Goal: Task Accomplishment & Management: Complete application form

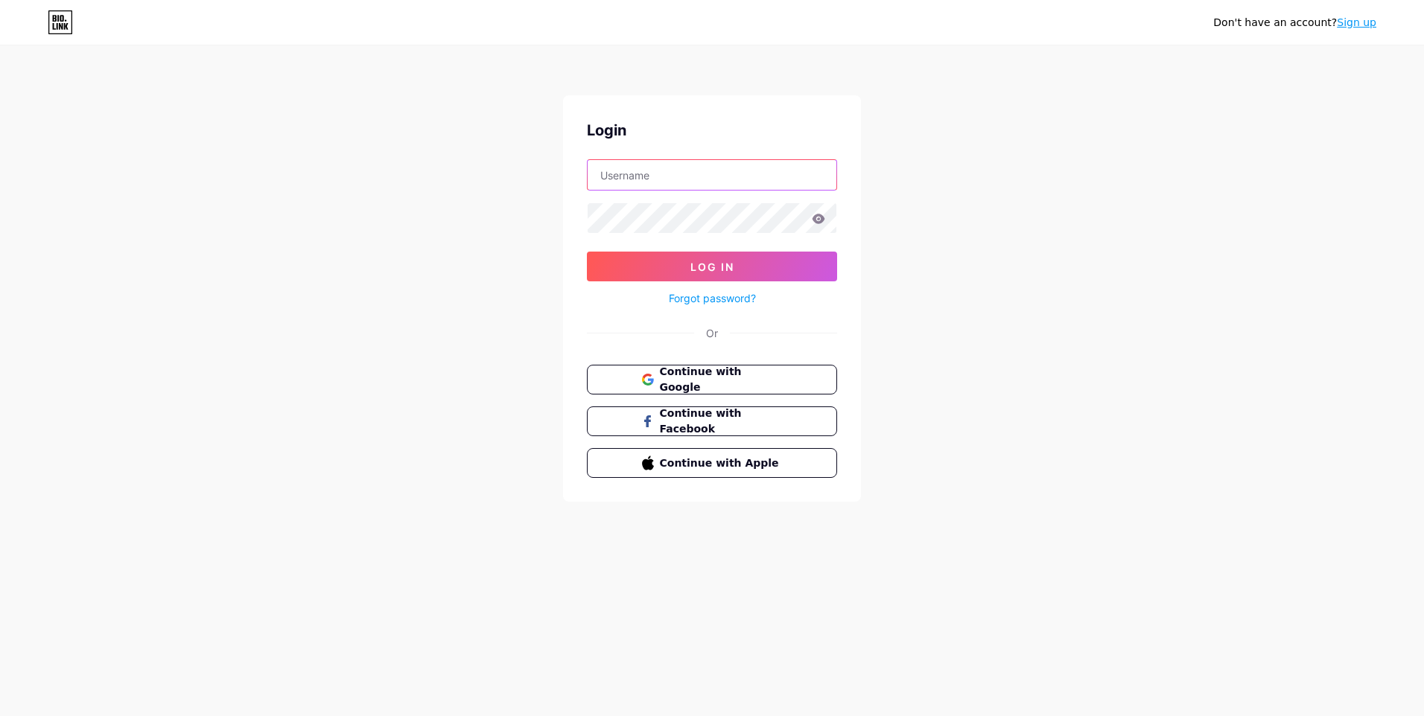
click at [660, 175] on input "text" at bounding box center [711, 175] width 249 height 30
type input "thau.center.form@gmail.com"
click at [721, 430] on button "Continue with Facebook" at bounding box center [712, 422] width 254 height 31
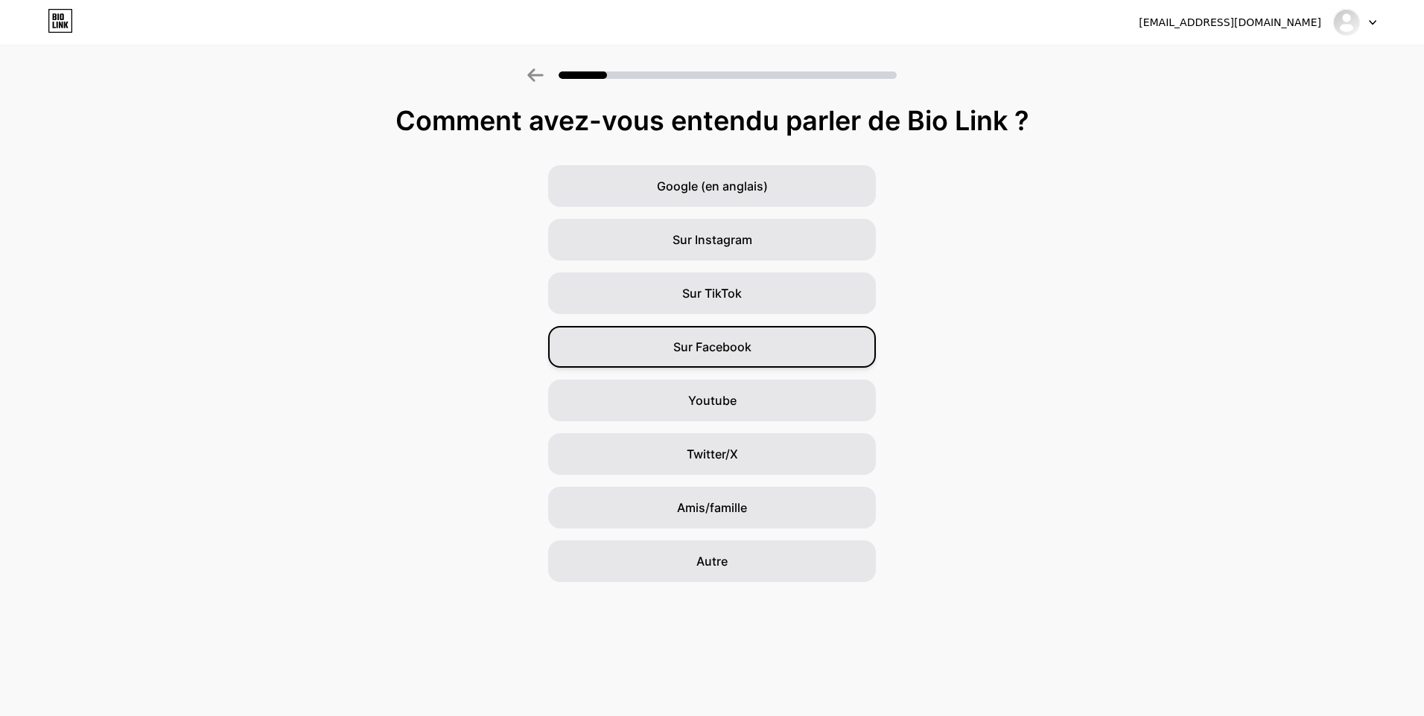
click at [713, 354] on span "Sur Facebook" at bounding box center [712, 347] width 78 height 18
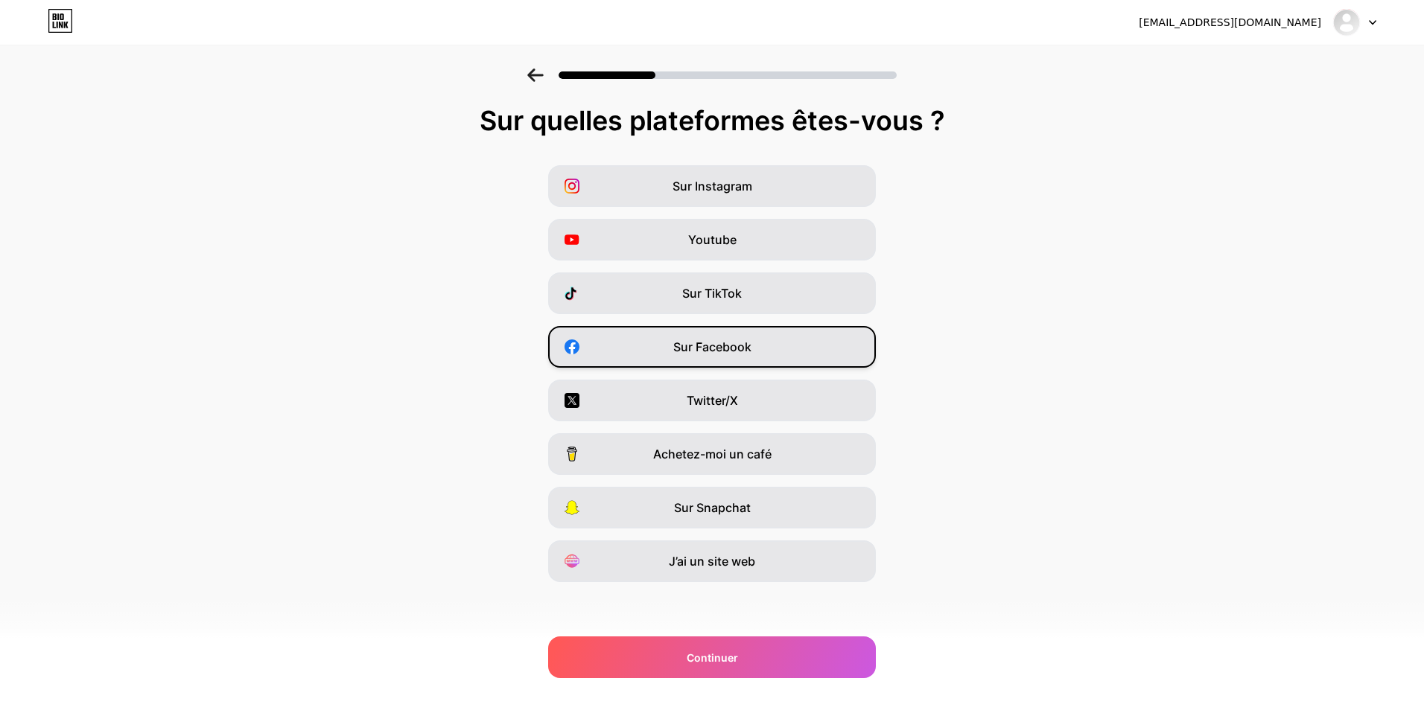
click at [745, 357] on div "Sur Facebook" at bounding box center [712, 347] width 328 height 42
click at [738, 182] on span "Sur Instagram" at bounding box center [712, 186] width 80 height 18
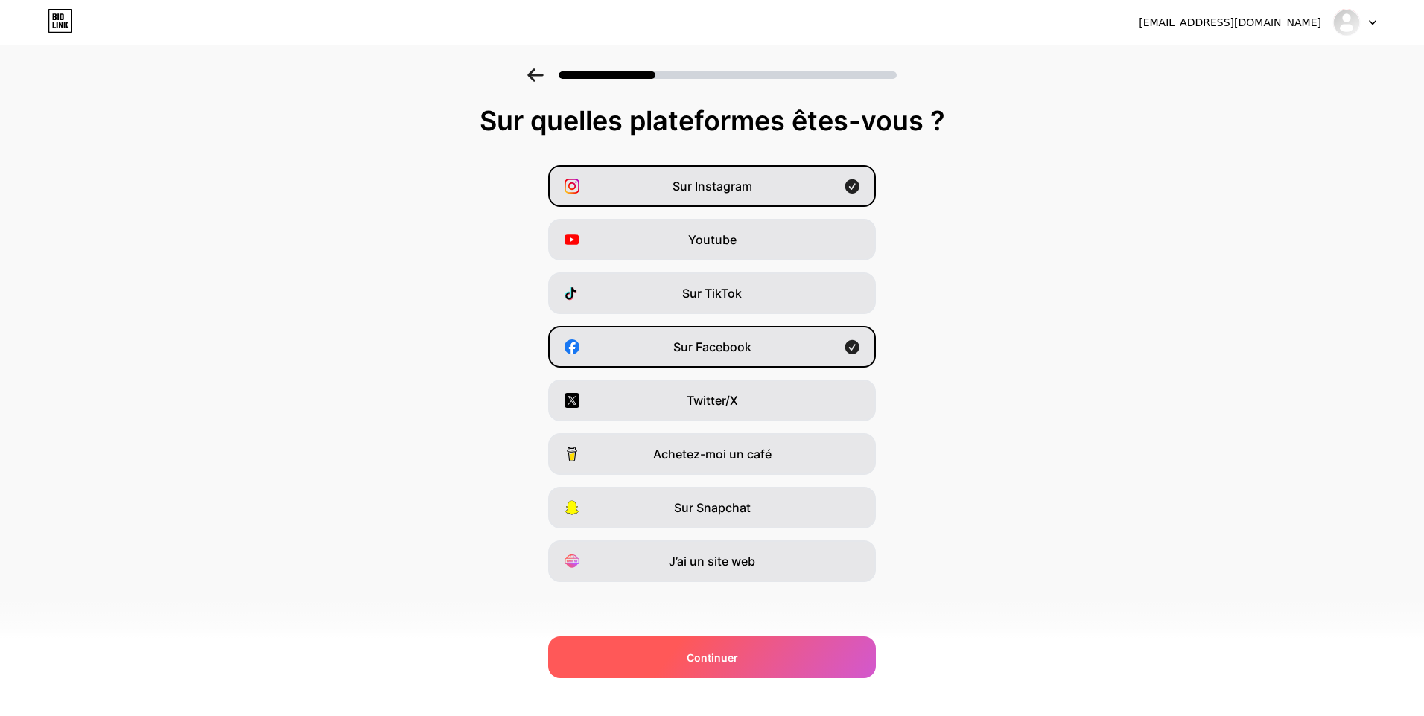
click at [722, 663] on span "Continuer" at bounding box center [712, 658] width 51 height 16
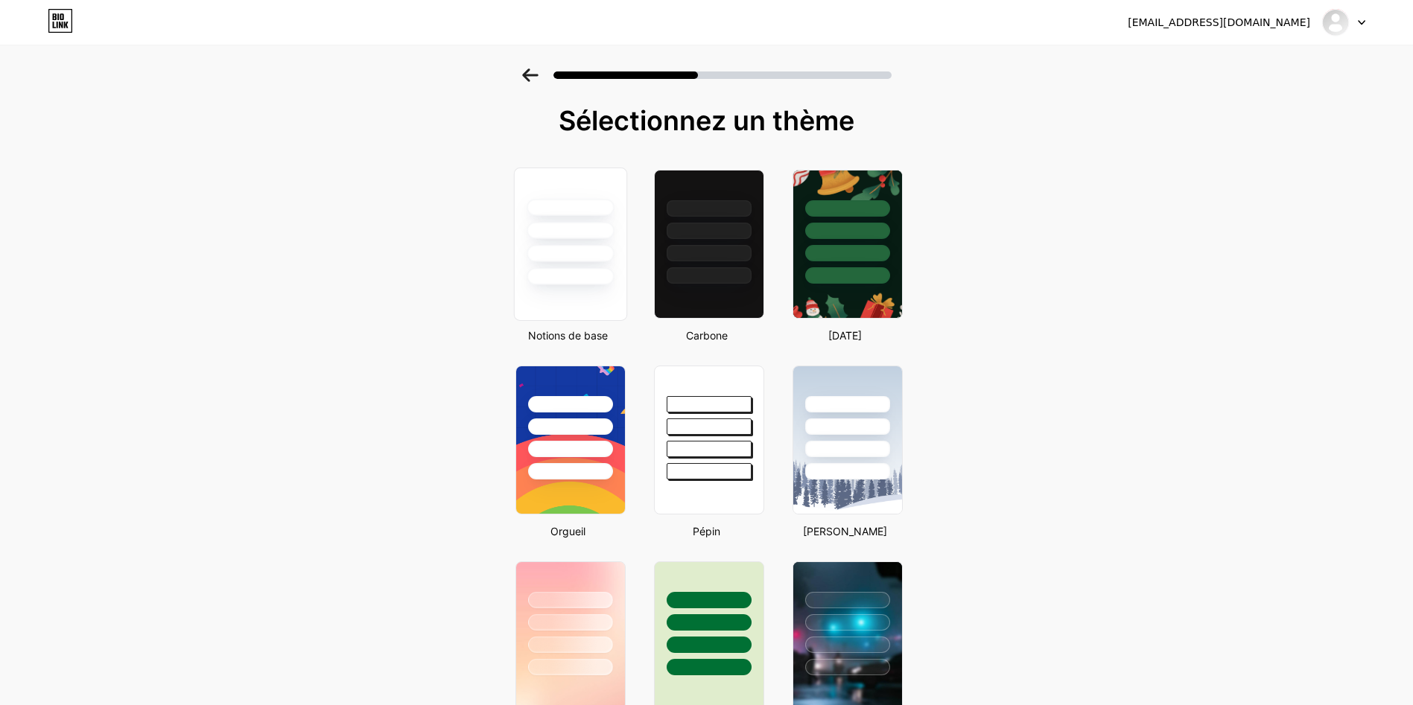
click at [573, 242] on div at bounding box center [570, 226] width 112 height 117
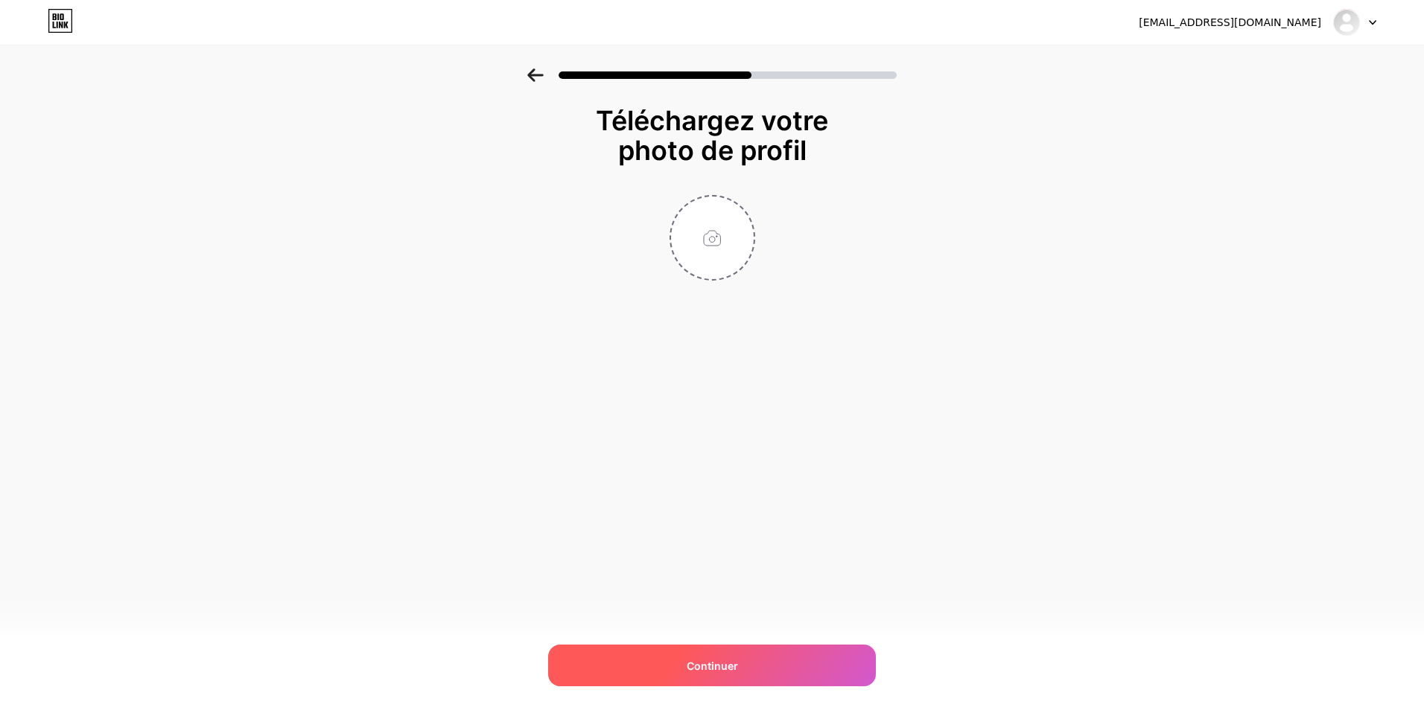
click at [702, 672] on span "Continuer" at bounding box center [712, 666] width 51 height 16
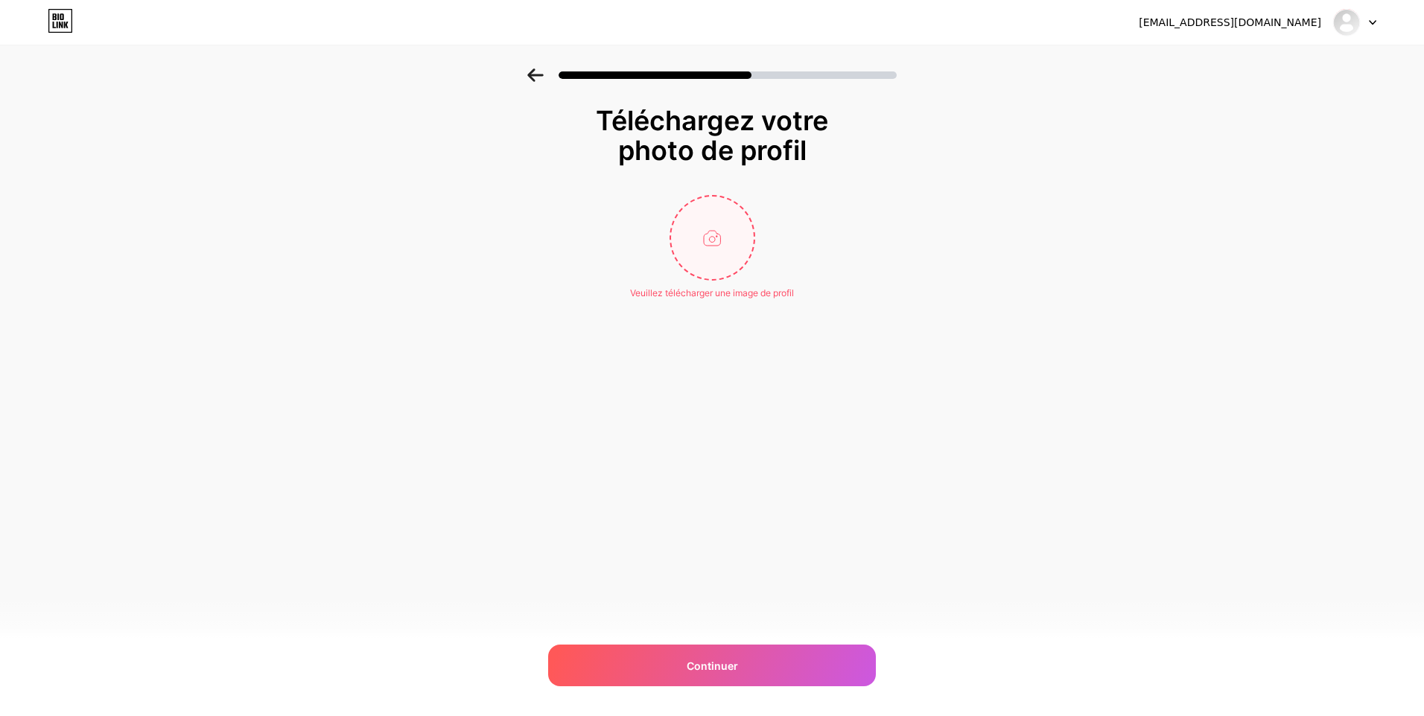
click at [728, 244] on input "file" at bounding box center [712, 238] width 83 height 83
type input "C:\fakepath\Logo Thau center form.png"
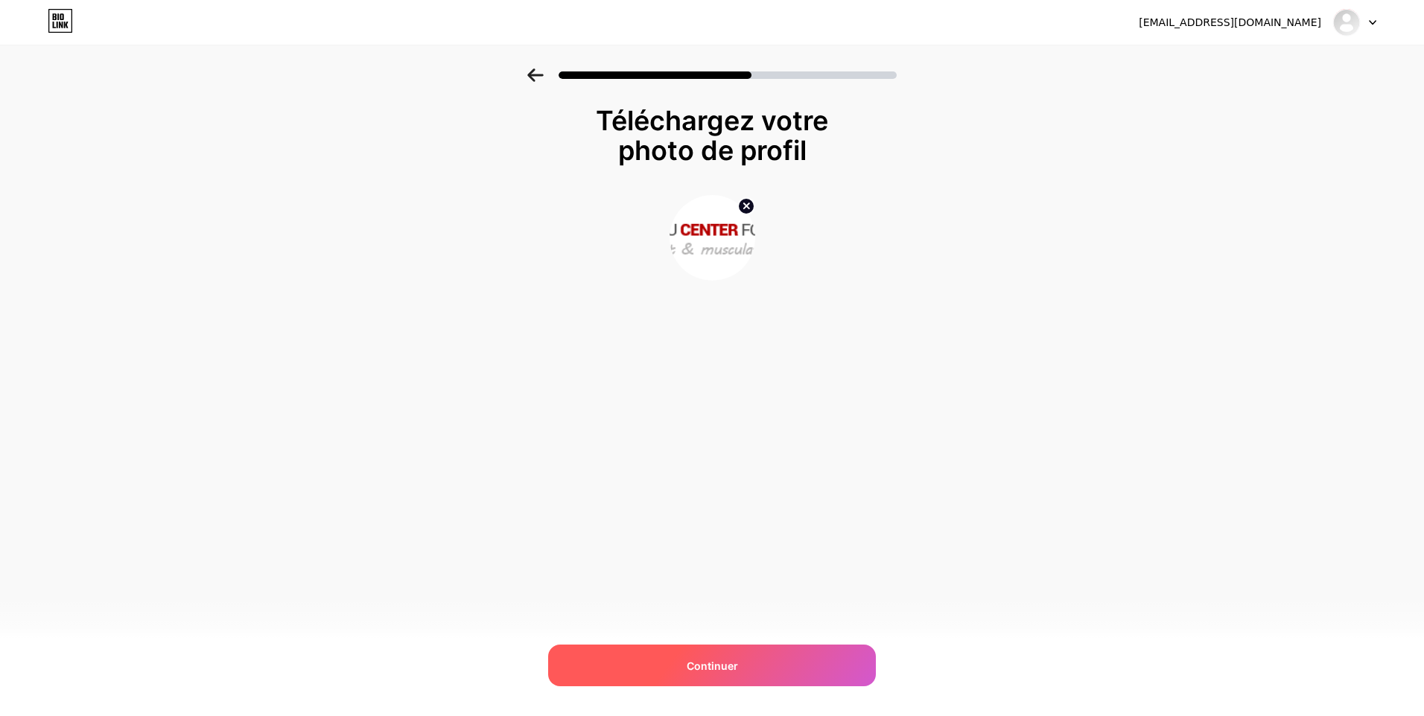
click at [699, 663] on span "Continuer" at bounding box center [712, 666] width 51 height 16
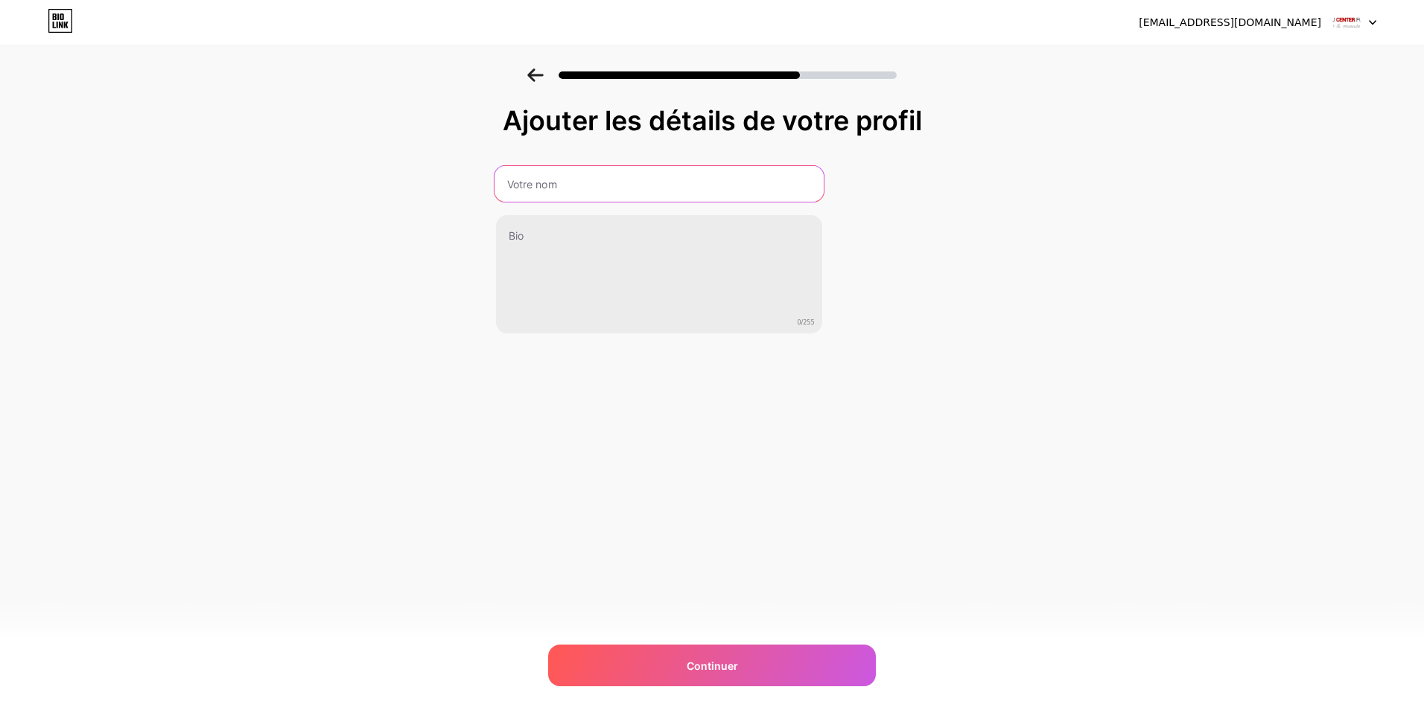
click at [543, 182] on input "text" at bounding box center [658, 184] width 329 height 36
type input "briand"
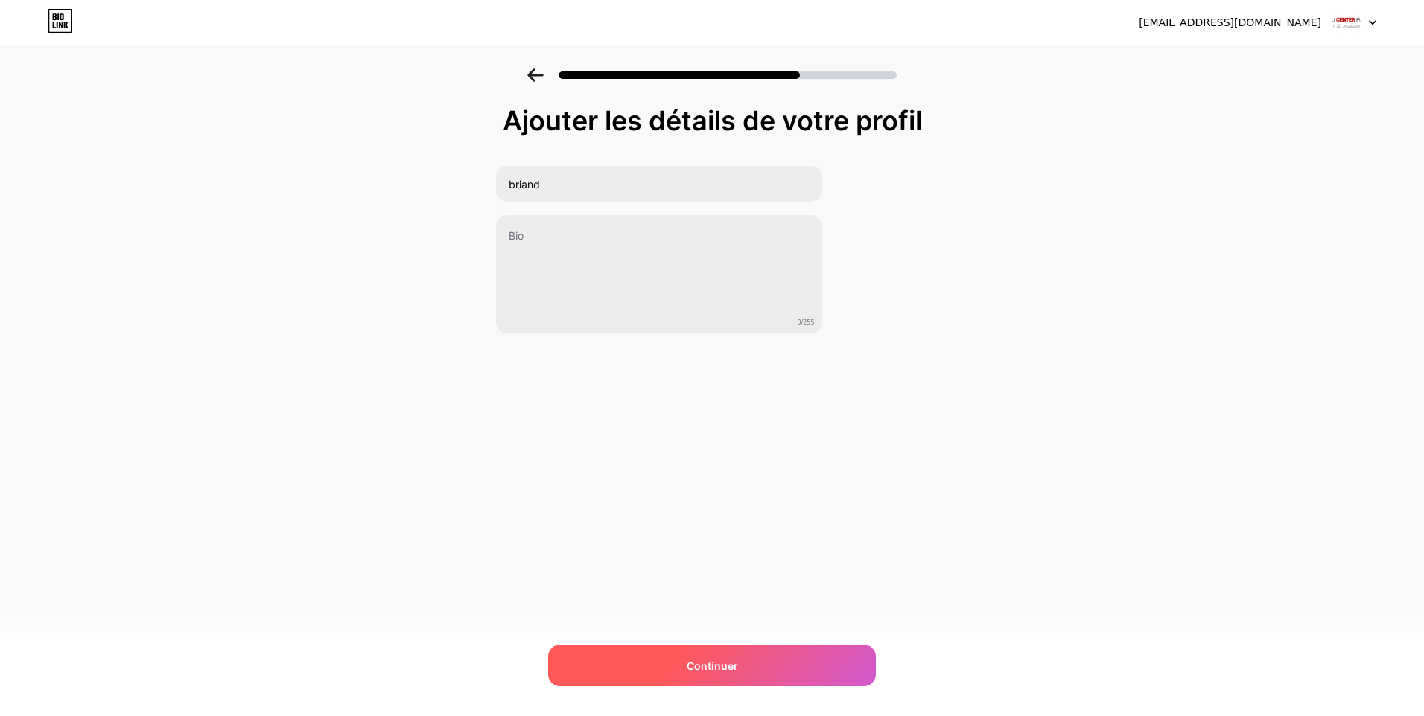
click at [728, 665] on span "Continuer" at bounding box center [712, 666] width 51 height 16
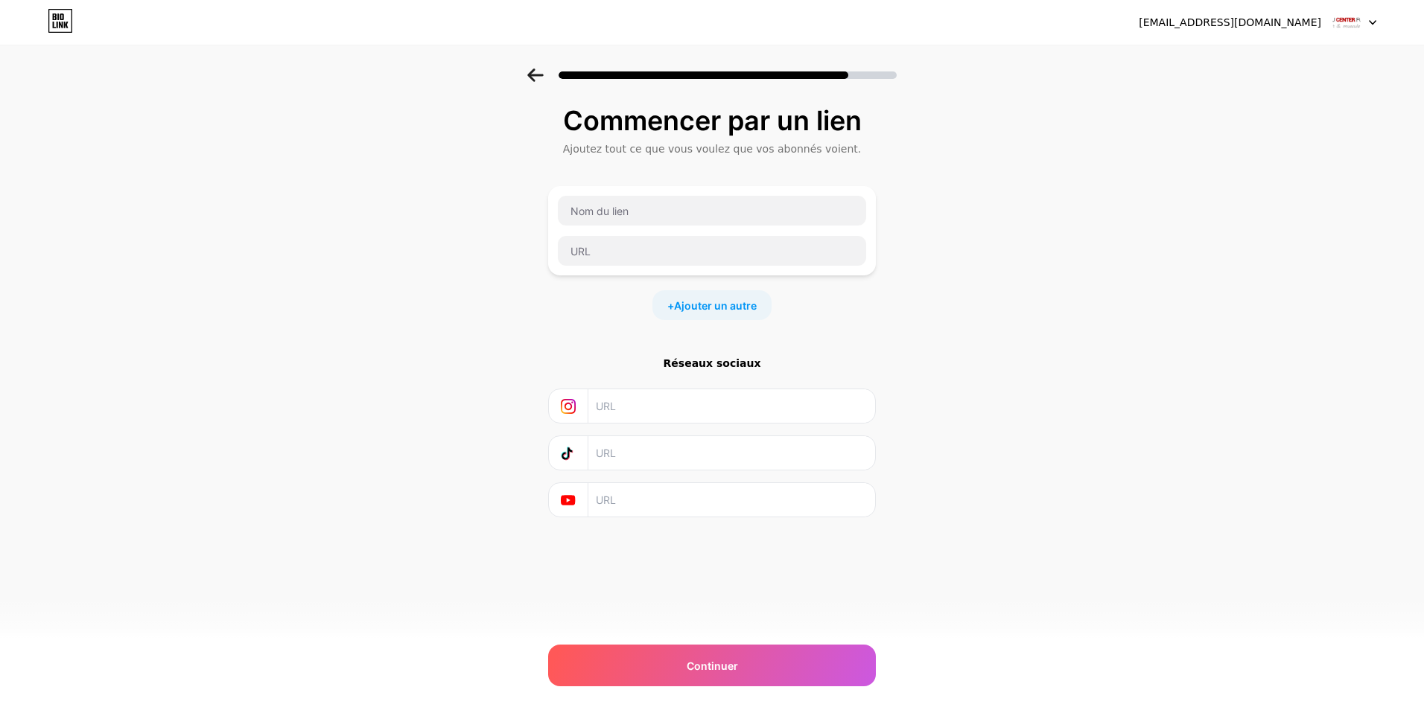
click at [15, 693] on div "thaucenter@gmail.com Logout Link Copied Commencer par un lien Ajoutez tout ce q…" at bounding box center [712, 358] width 1424 height 716
click at [535, 83] on div at bounding box center [712, 71] width 1424 height 52
click at [537, 71] on icon at bounding box center [535, 75] width 16 height 13
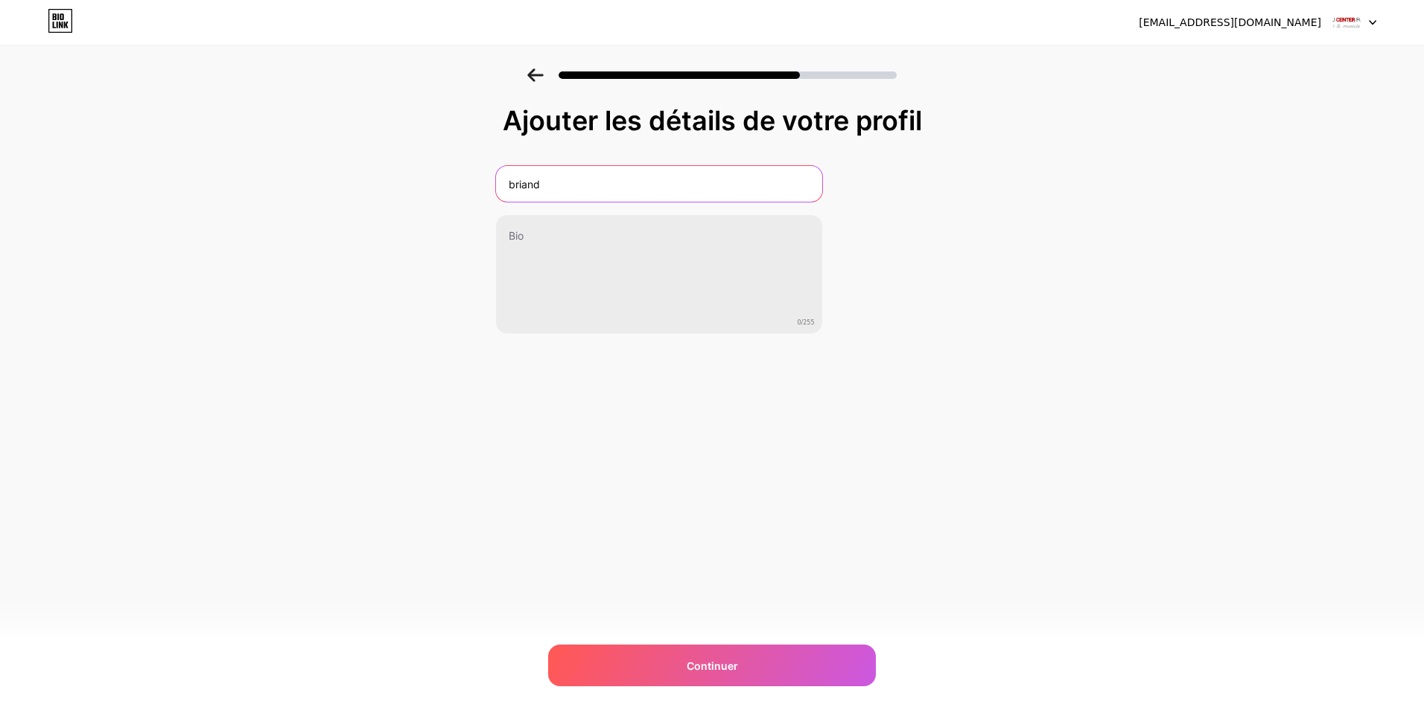
click at [612, 190] on input "briand" at bounding box center [659, 184] width 326 height 36
type input "b"
type input "thau center form"
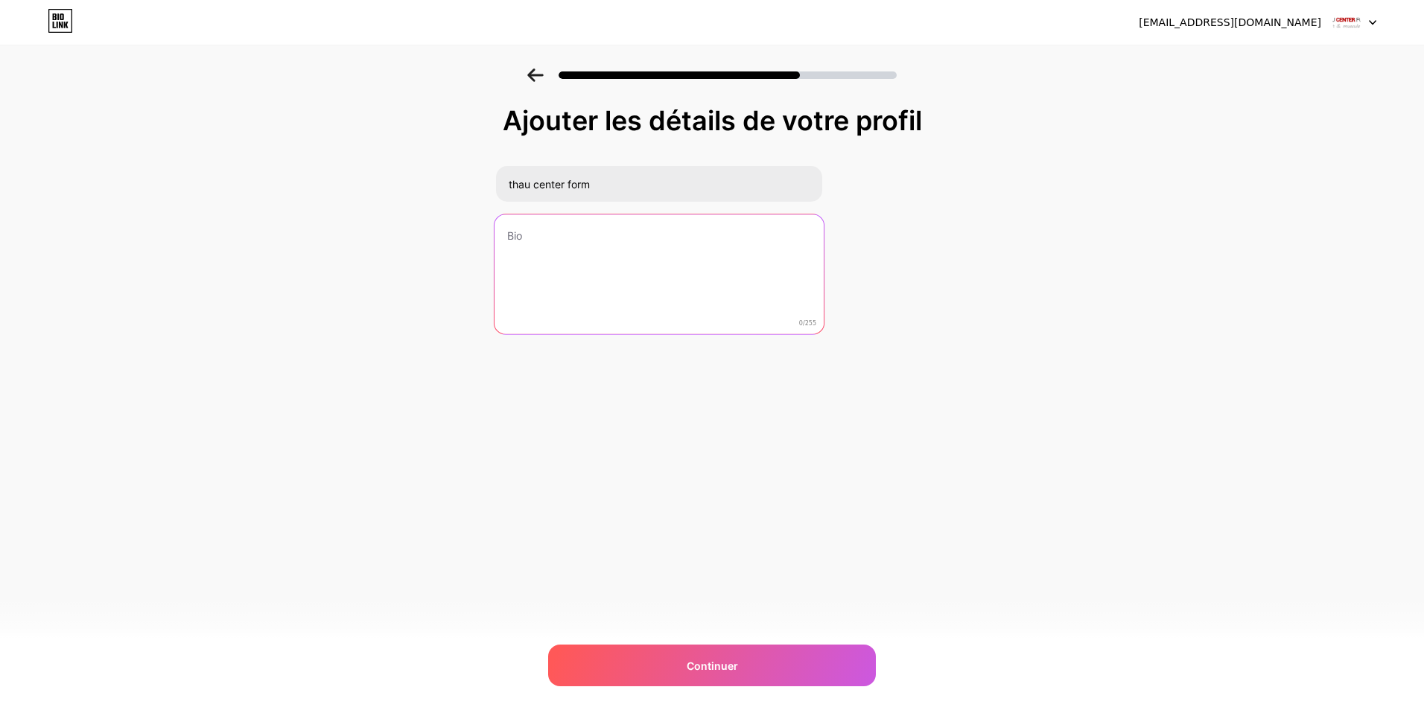
click at [576, 276] on textarea at bounding box center [658, 274] width 329 height 121
click at [649, 233] on textarea "salle de sport Frontignan, muculation, krav maga, fitness" at bounding box center [658, 274] width 329 height 121
click at [803, 237] on textarea "salle de sport Frontignan, musculation, krav maga, fitness" at bounding box center [658, 274] width 329 height 121
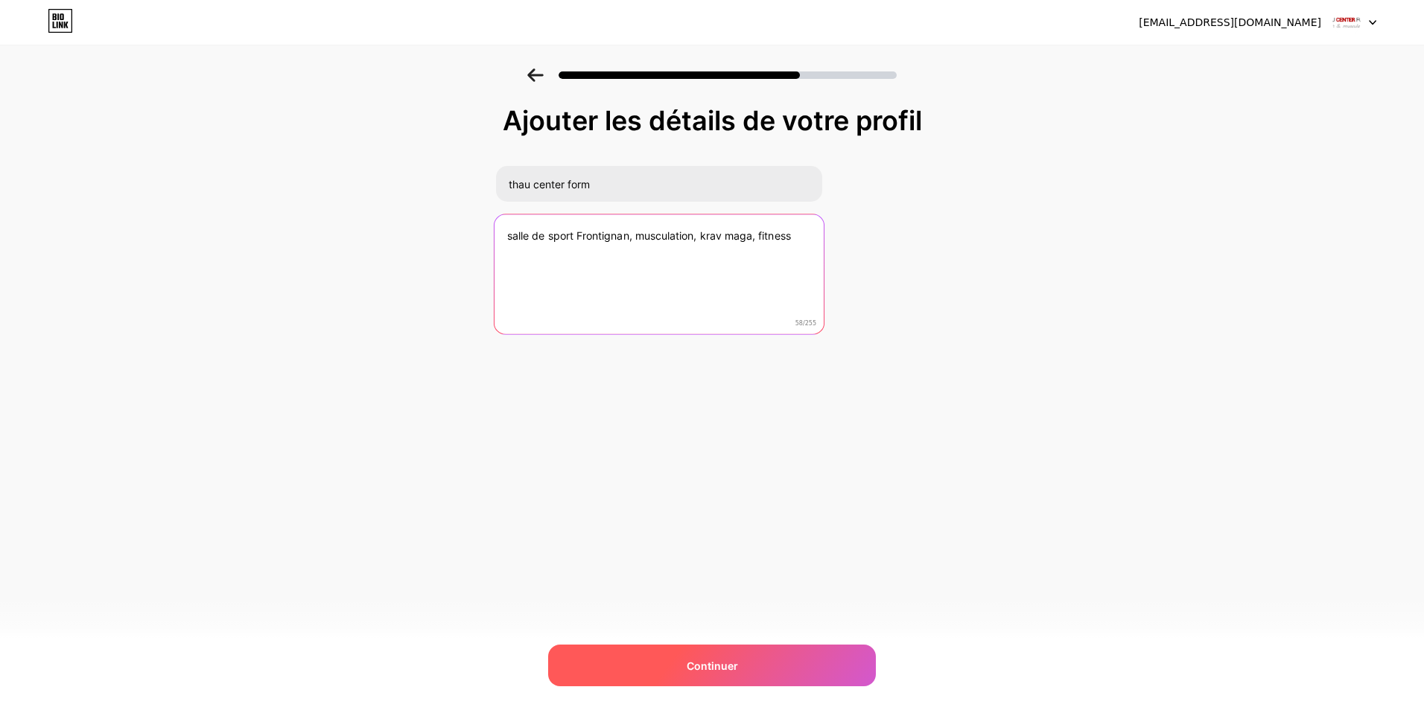
type textarea "salle de sport Frontignan, musculation, krav maga, fitness"
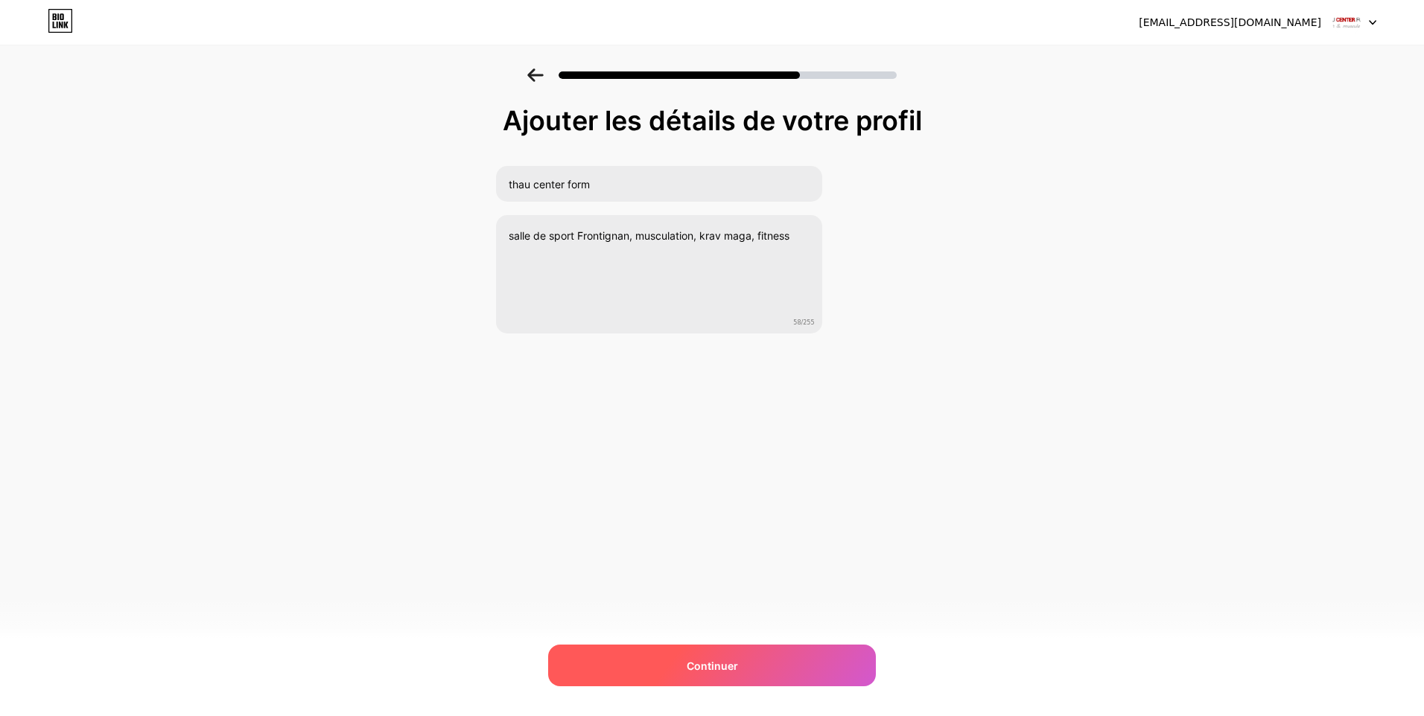
click at [721, 672] on span "Continuer" at bounding box center [712, 666] width 51 height 16
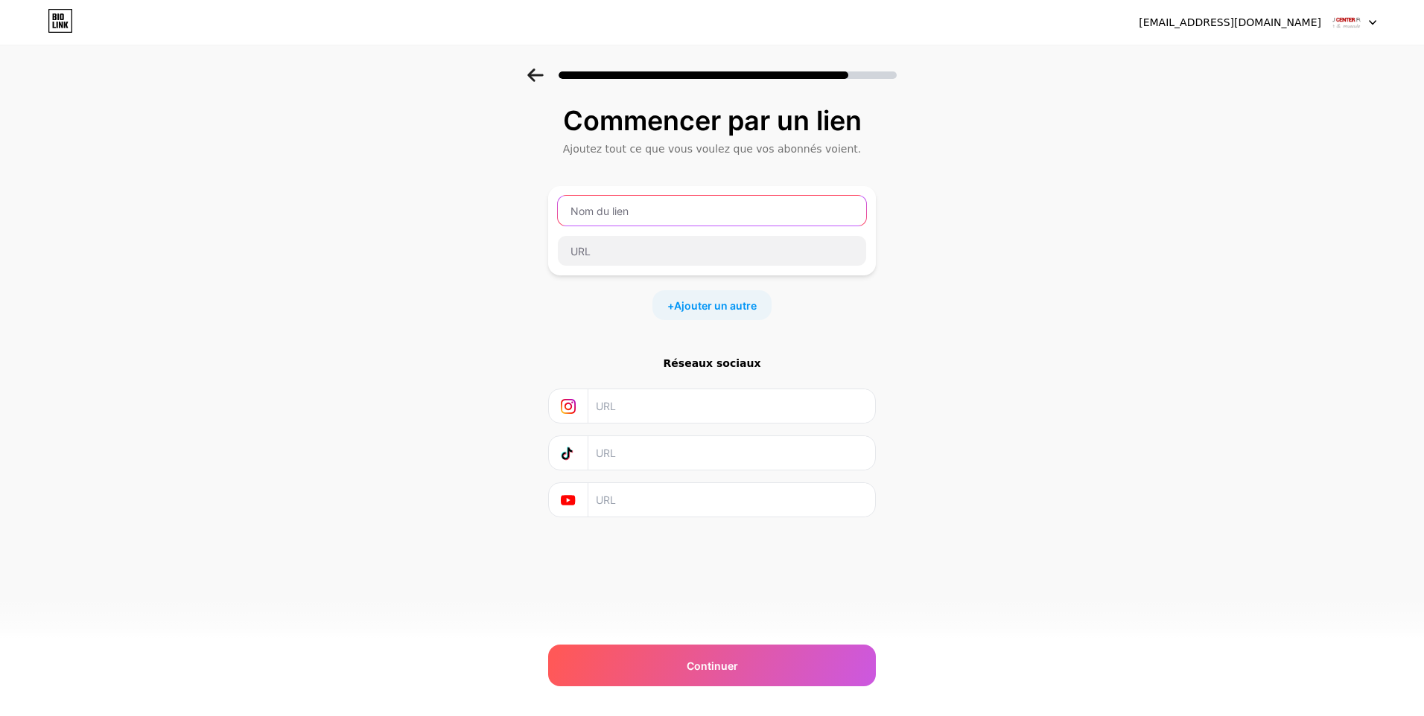
click at [645, 210] on input "text" at bounding box center [712, 211] width 308 height 30
type input "thau center form"
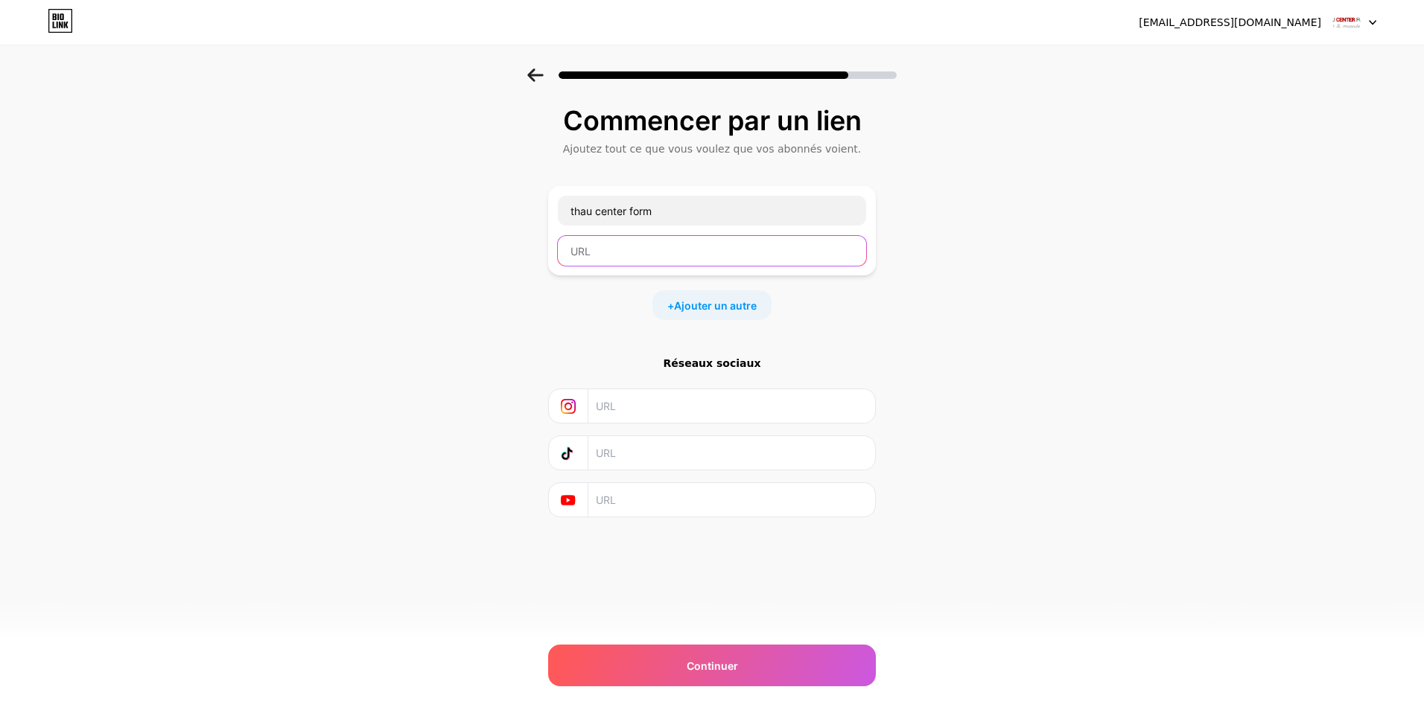
click at [648, 249] on input "text" at bounding box center [712, 251] width 308 height 30
drag, startPoint x: 480, startPoint y: 202, endPoint x: 497, endPoint y: 229, distance: 32.4
click at [477, 226] on div "Commencer par un lien Ajoutez tout ce que vous voulez que vos abonnés voient. t…" at bounding box center [712, 330] width 1424 height 523
paste input "https://www.facebook.com/profile.php?id=61580883831723"
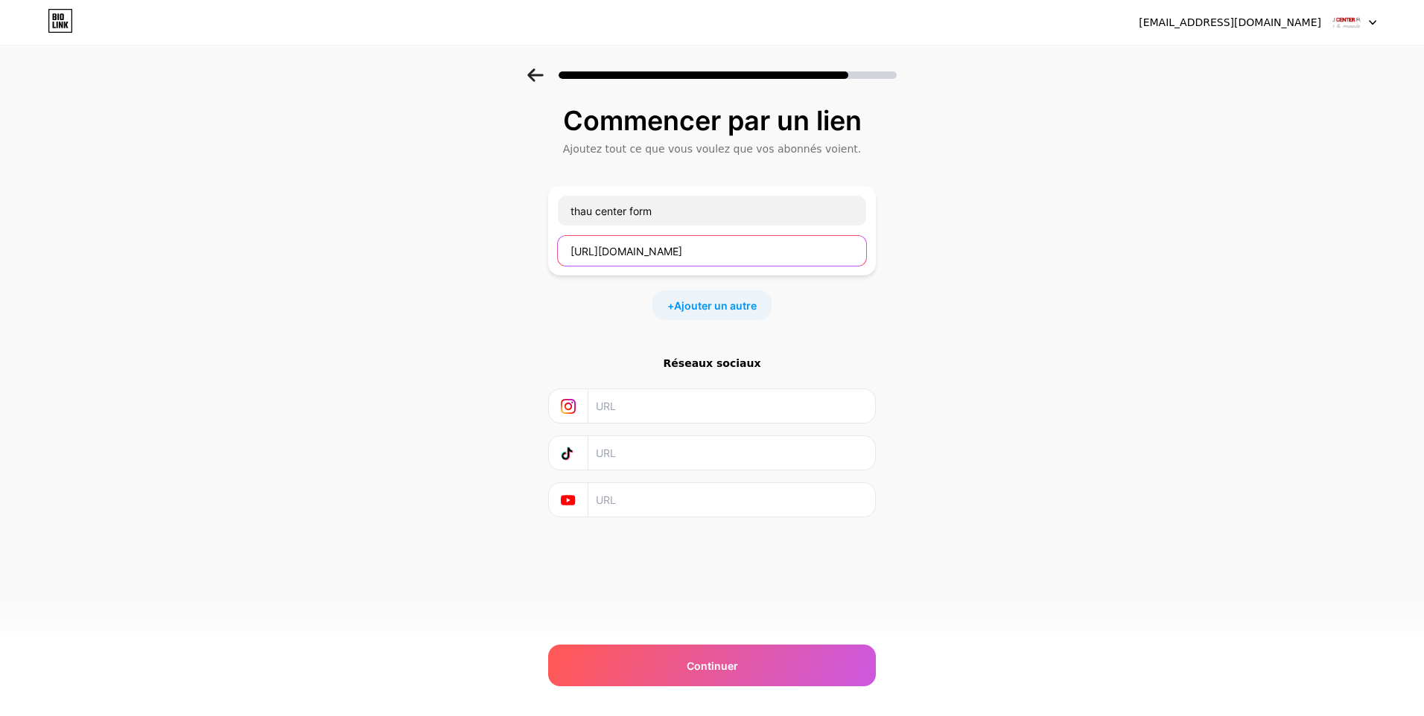
type input "https://www.facebook.com/profile.php?id=61580883831723"
paste input "https://www.instagram.com/thau_center_form/"
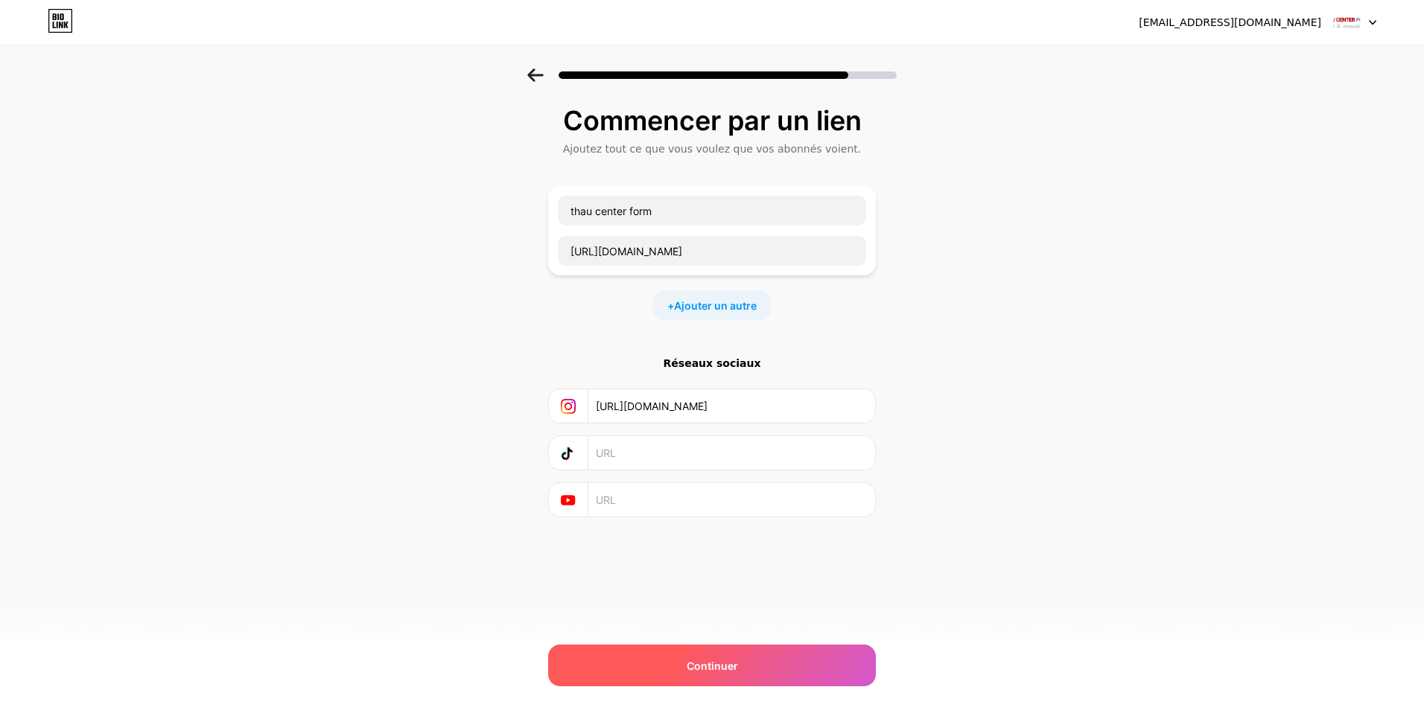
type input "https://www.instagram.com/thau_center_form/"
click at [701, 660] on span "Continuer" at bounding box center [712, 666] width 51 height 16
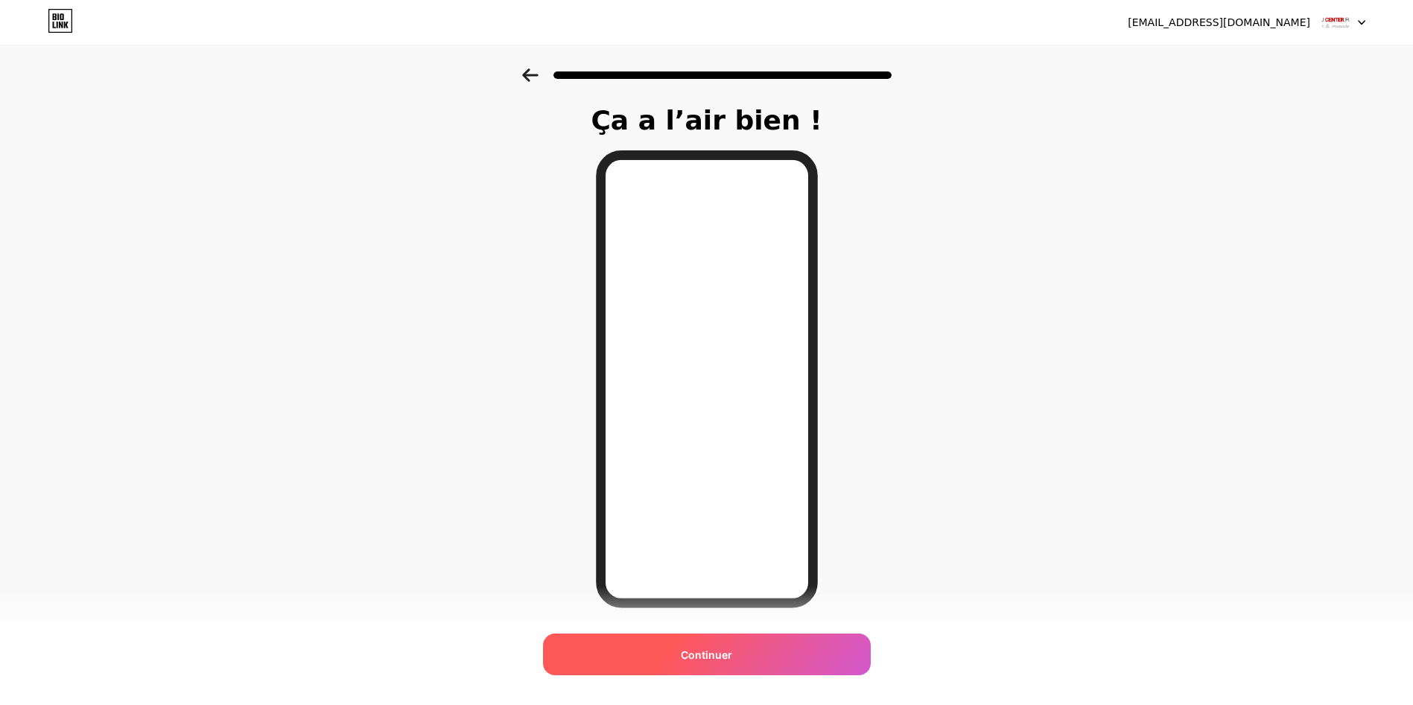
click at [707, 655] on span "Continuer" at bounding box center [706, 655] width 51 height 16
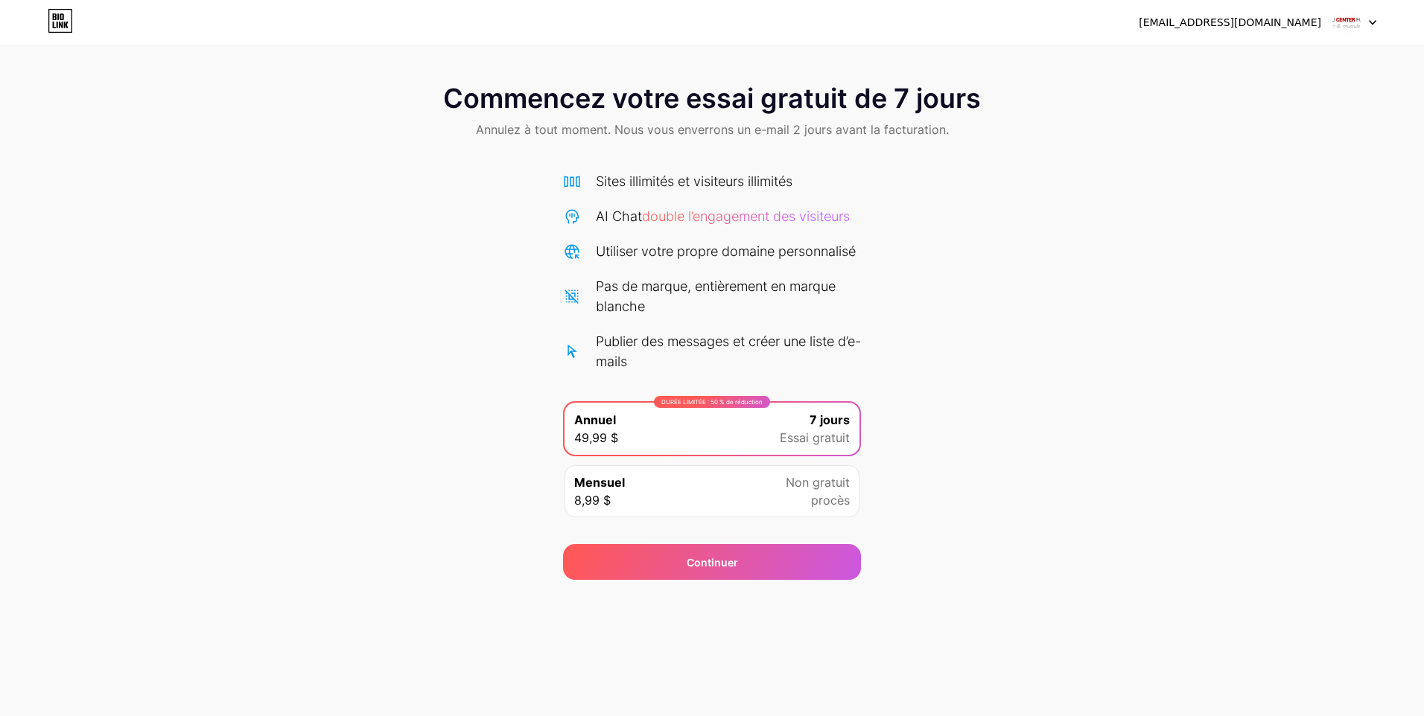
click at [60, 21] on icon at bounding box center [60, 21] width 25 height 24
